Goal: Information Seeking & Learning: Find specific fact

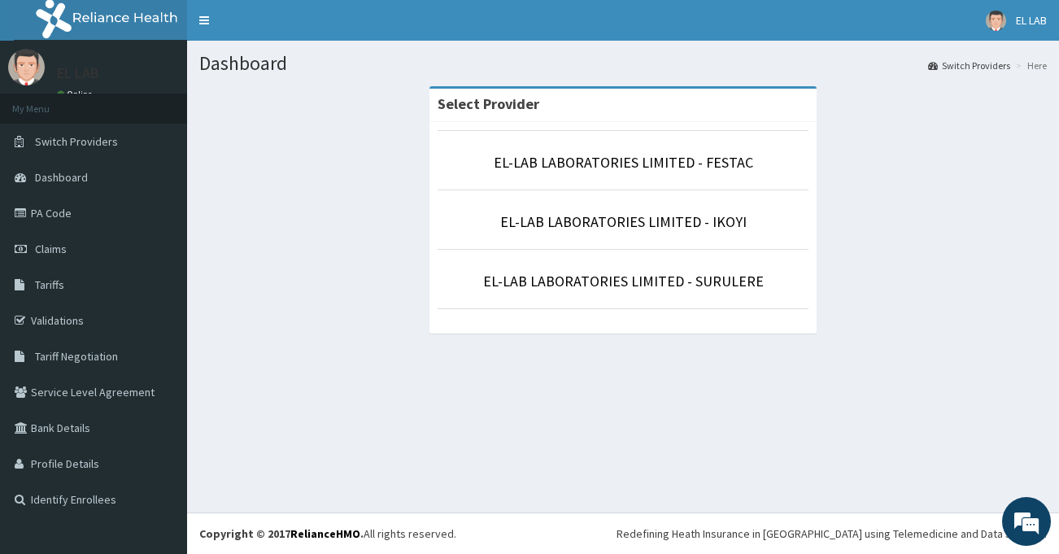
click at [753, 155] on p "EL-LAB LABORATORIES LIMITED - FESTAC" at bounding box center [623, 162] width 371 height 21
click at [600, 171] on link "EL-LAB LABORATORIES LIMITED - FESTAC" at bounding box center [624, 162] width 260 height 19
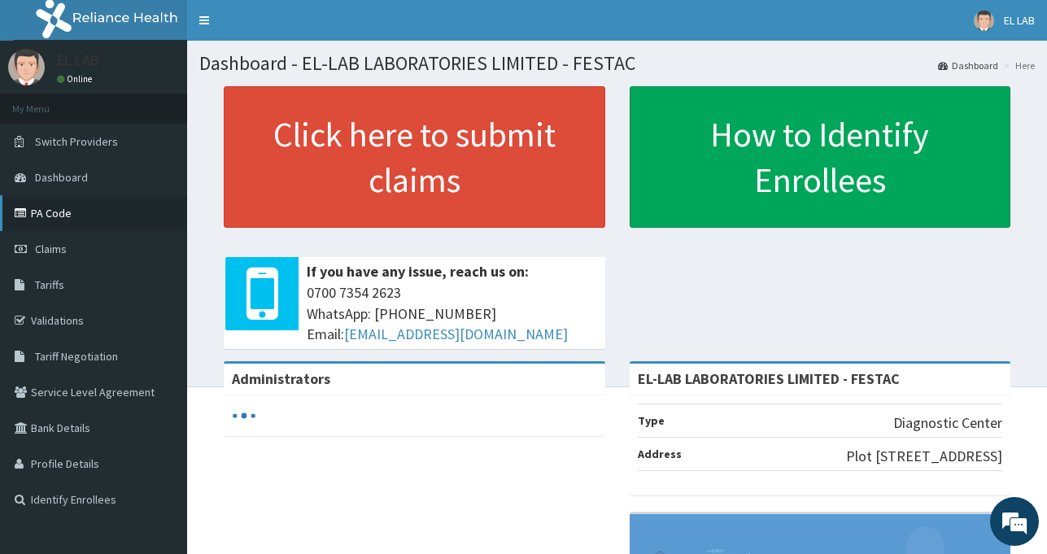
click at [111, 216] on link "PA Code" at bounding box center [93, 213] width 187 height 36
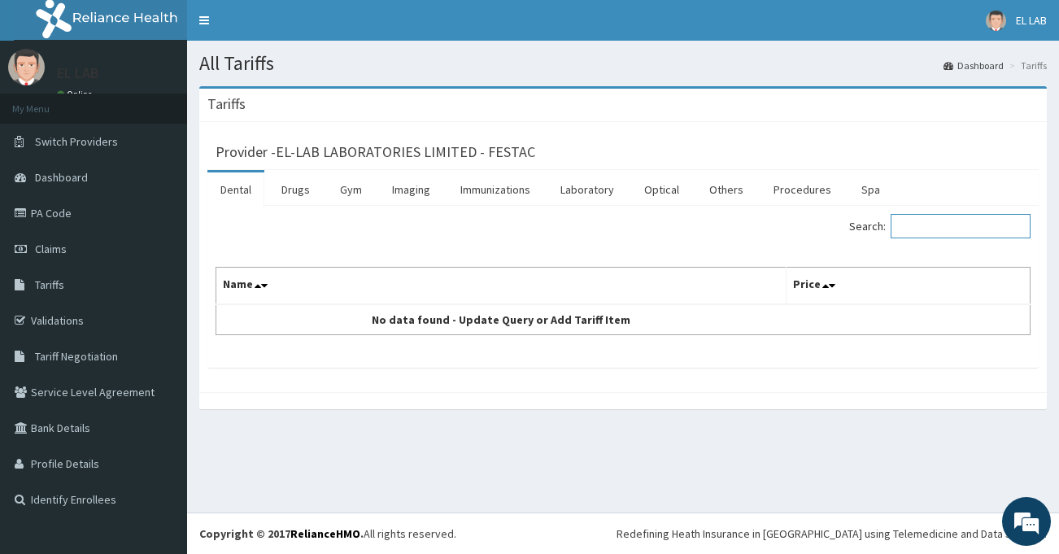
click at [934, 233] on input "Search:" at bounding box center [961, 226] width 140 height 24
type input "ecg"
click at [591, 190] on link "Laboratory" at bounding box center [588, 189] width 80 height 34
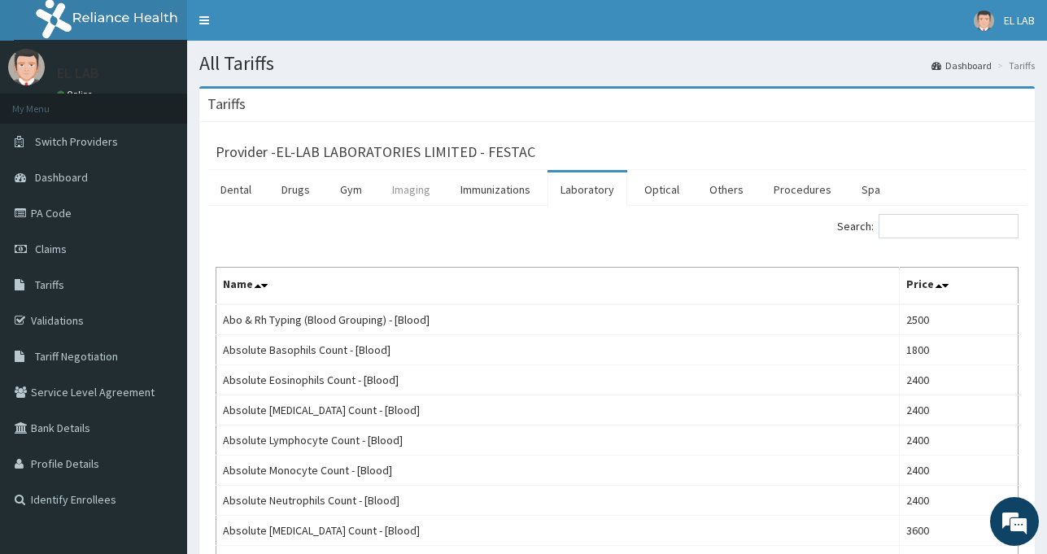
click at [406, 193] on link "Imaging" at bounding box center [411, 189] width 64 height 34
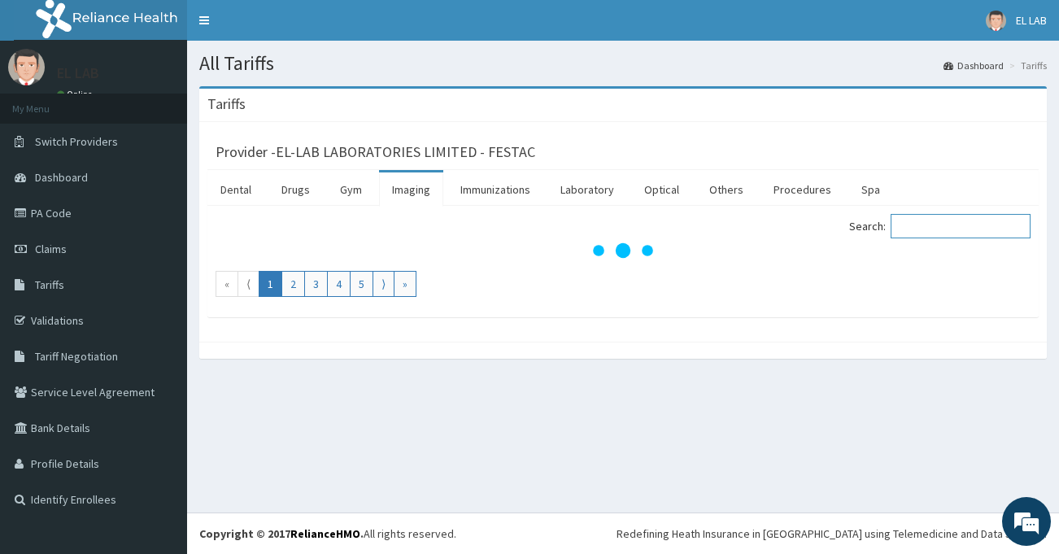
click at [967, 229] on input "Search:" at bounding box center [961, 226] width 140 height 24
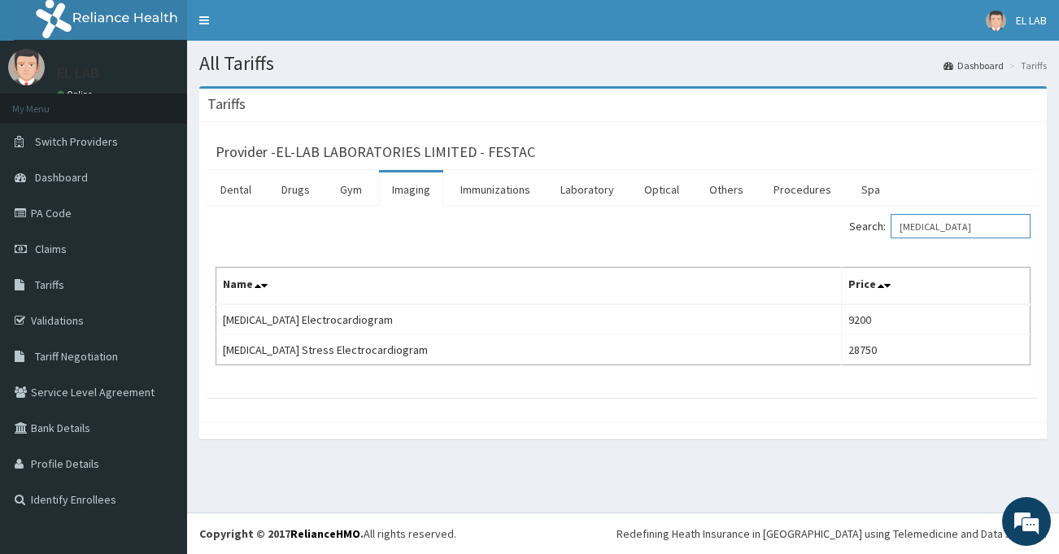
click at [949, 229] on input "ecg" at bounding box center [961, 226] width 140 height 24
type input "e"
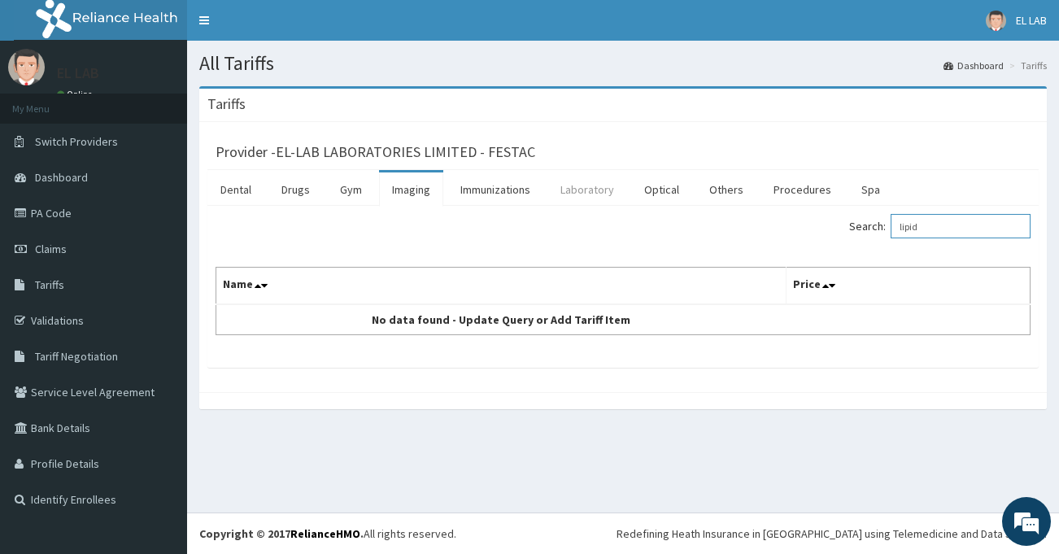
type input "lipid"
click at [589, 187] on link "Laboratory" at bounding box center [588, 189] width 80 height 34
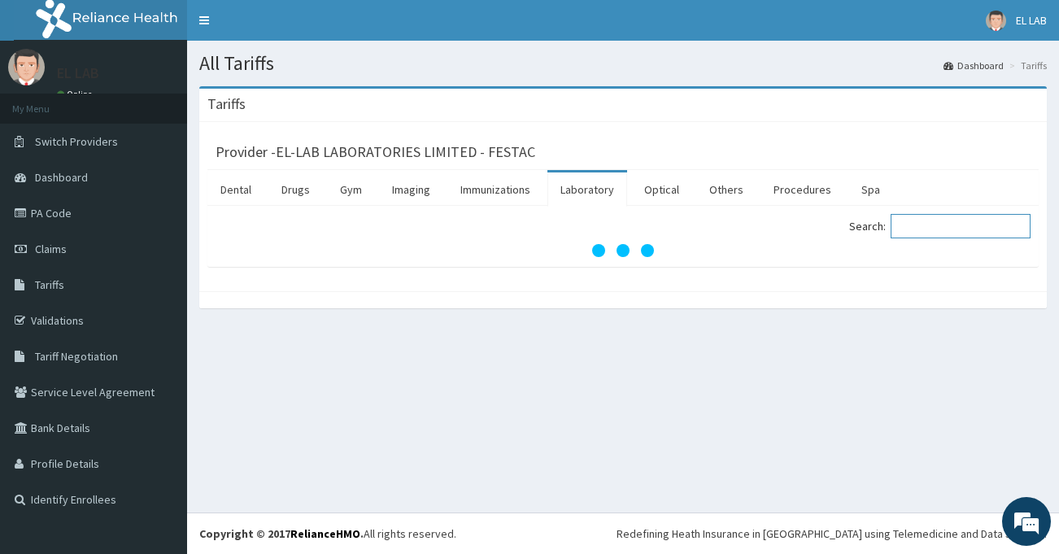
click at [939, 230] on input "Search:" at bounding box center [961, 226] width 140 height 24
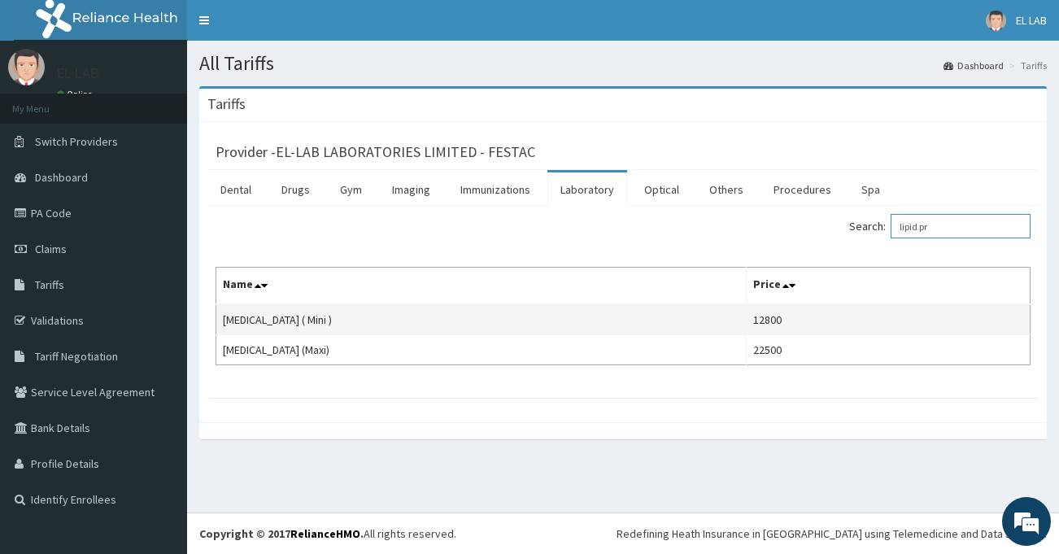
type input "lipid pr"
click at [633, 320] on td "Lipid Profile ( Mini )" at bounding box center [481, 319] width 530 height 31
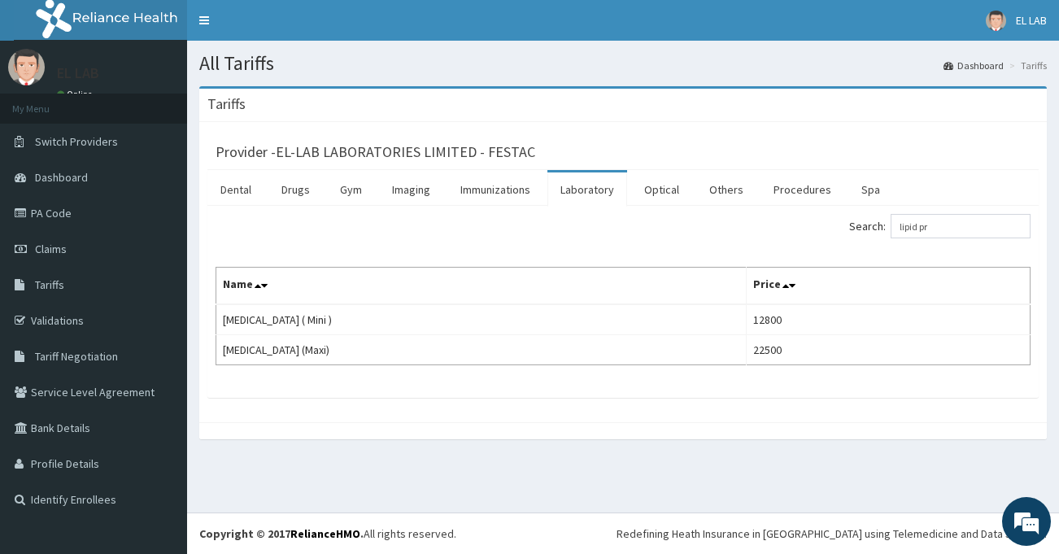
click at [441, 235] on div "Search: lipid pr" at bounding box center [623, 228] width 840 height 28
click at [132, 147] on link "Switch Providers" at bounding box center [93, 142] width 187 height 36
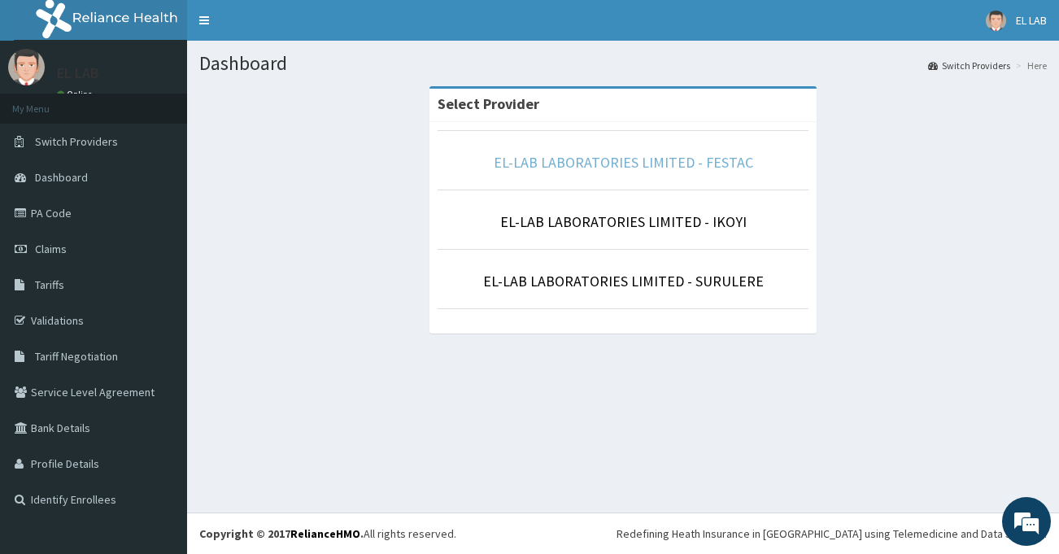
click at [671, 161] on link "EL-LAB LABORATORIES LIMITED - FESTAC" at bounding box center [624, 162] width 260 height 19
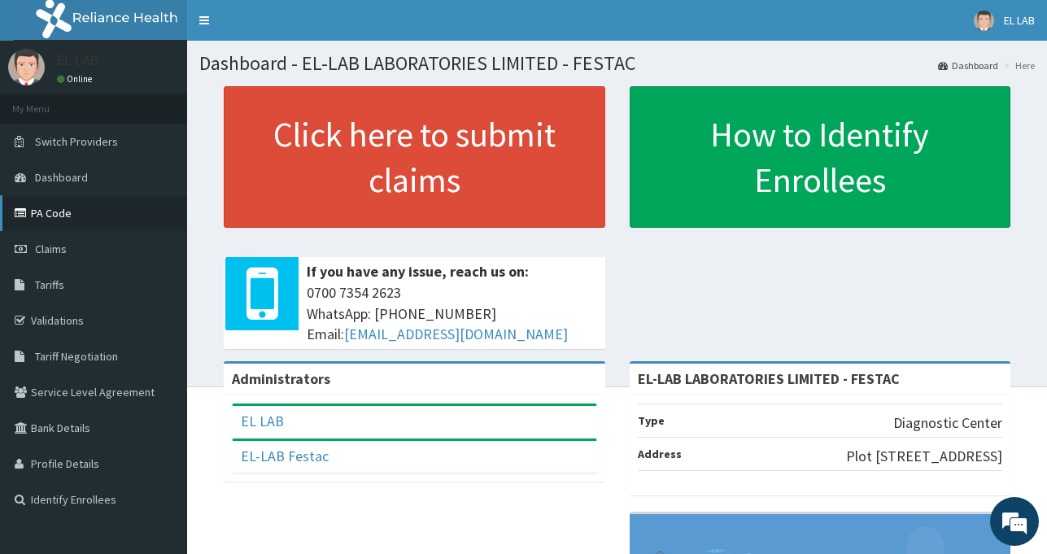
click at [86, 211] on link "PA Code" at bounding box center [93, 213] width 187 height 36
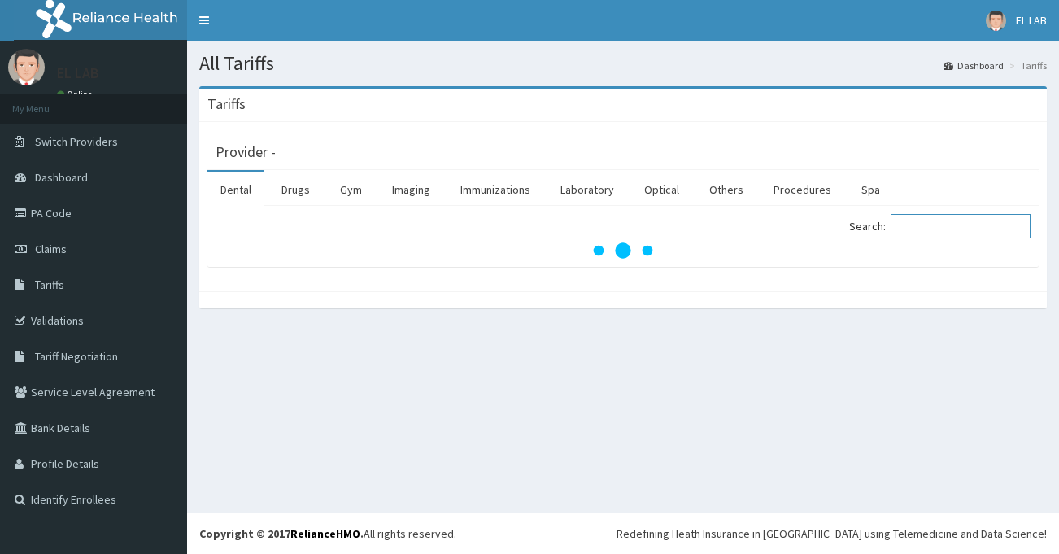
click at [980, 215] on input "Search:" at bounding box center [961, 226] width 140 height 24
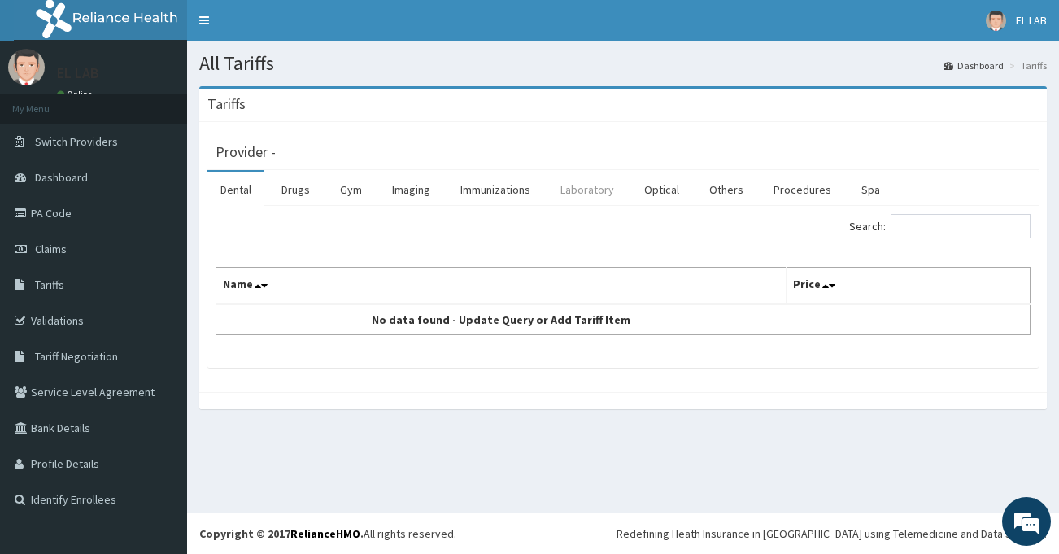
click at [606, 185] on link "Laboratory" at bounding box center [588, 189] width 80 height 34
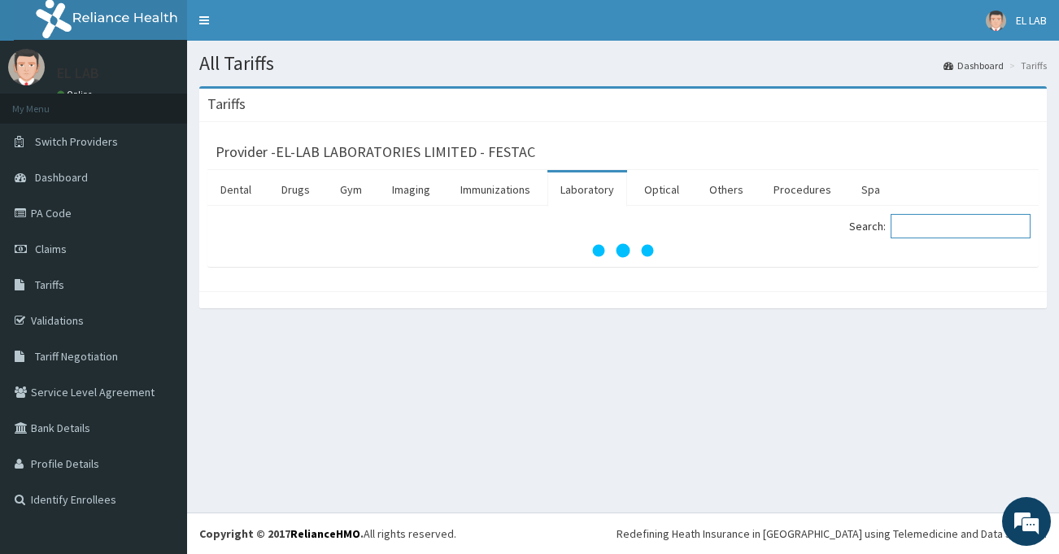
click at [965, 233] on input "Search:" at bounding box center [961, 226] width 140 height 24
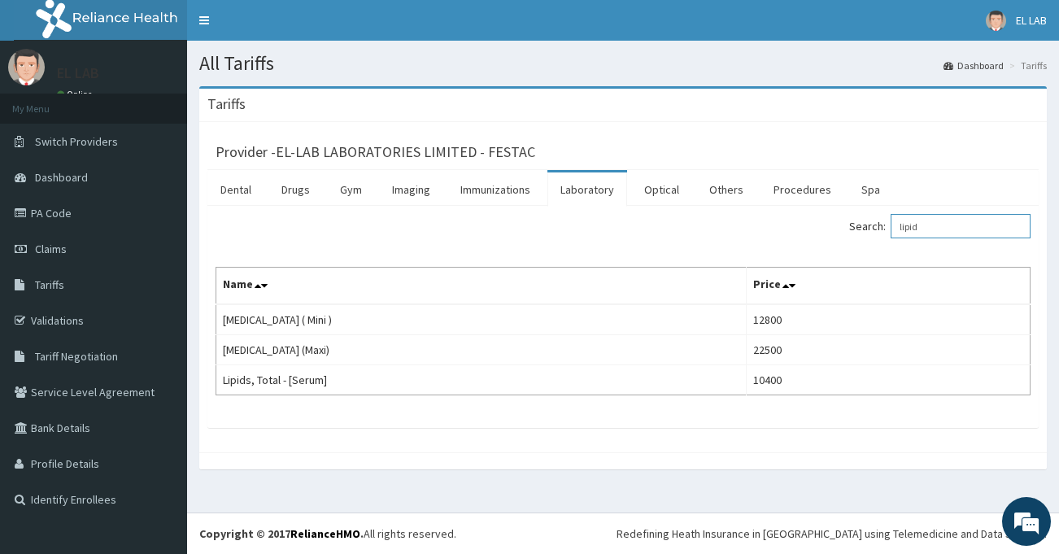
type input "lipid"
click at [110, 201] on link "PA Code" at bounding box center [93, 213] width 187 height 36
